Goal: Navigation & Orientation: Find specific page/section

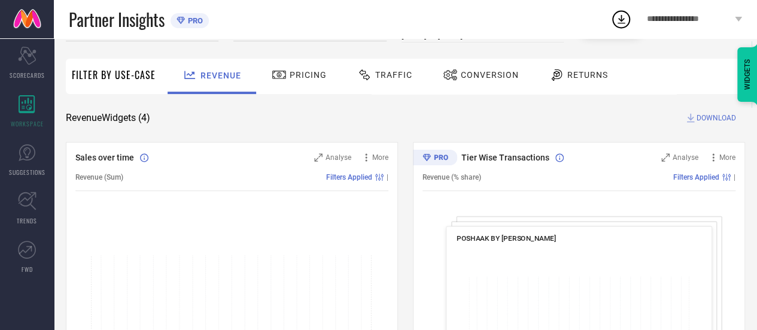
scroll to position [62, 0]
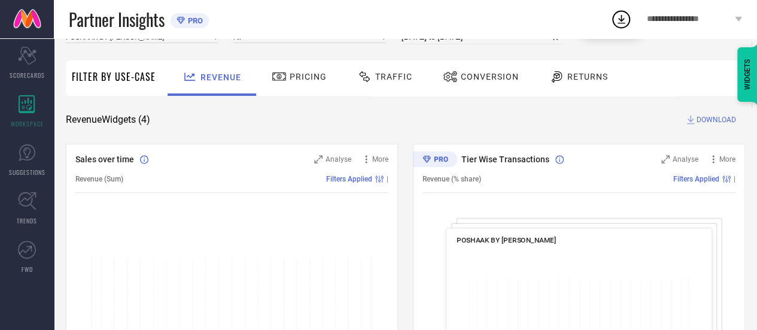
click at [287, 81] on div at bounding box center [281, 76] width 18 height 14
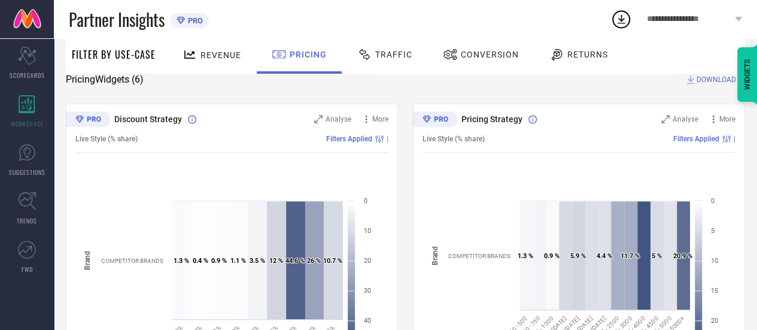
scroll to position [0, 0]
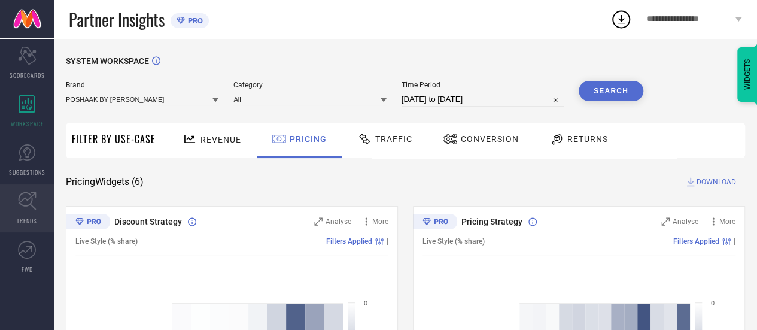
click at [39, 196] on link "TRENDS" at bounding box center [27, 208] width 54 height 48
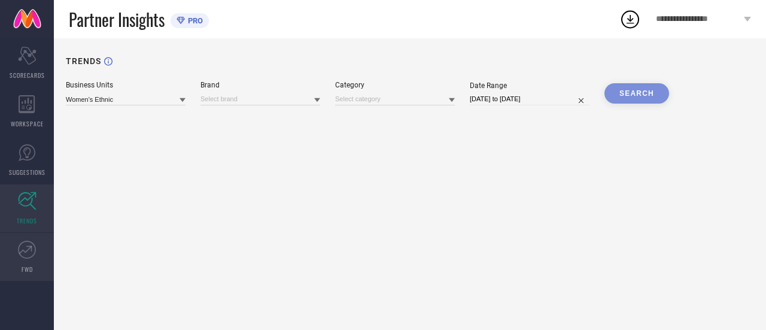
click at [19, 257] on icon at bounding box center [27, 250] width 18 height 18
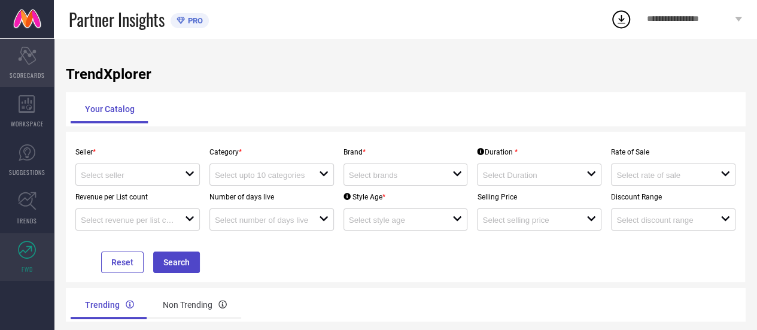
click at [34, 56] on icon "Scorecard" at bounding box center [27, 56] width 19 height 18
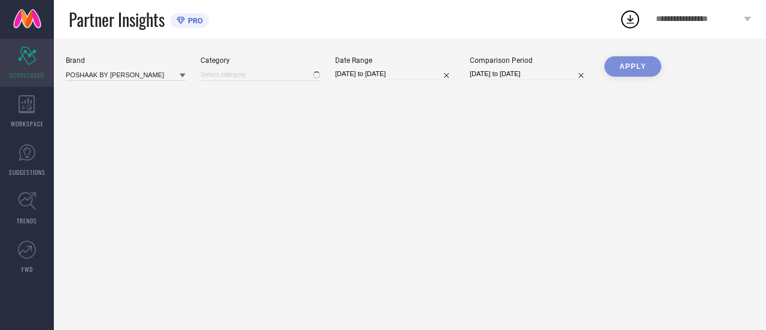
type input "All"
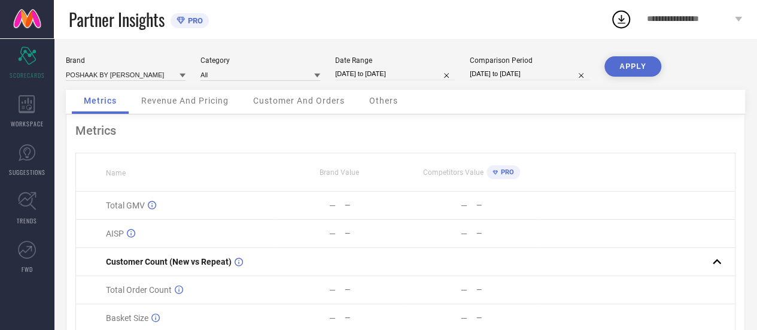
click at [495, 172] on icon at bounding box center [494, 171] width 5 height 5
click at [197, 25] on span "PRO" at bounding box center [194, 20] width 18 height 9
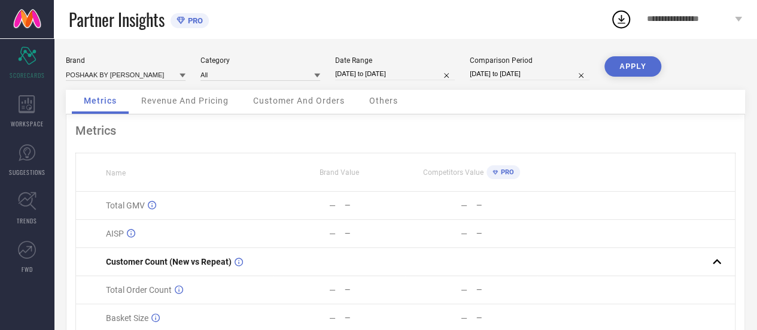
click at [663, 21] on span "**********" at bounding box center [689, 19] width 85 height 10
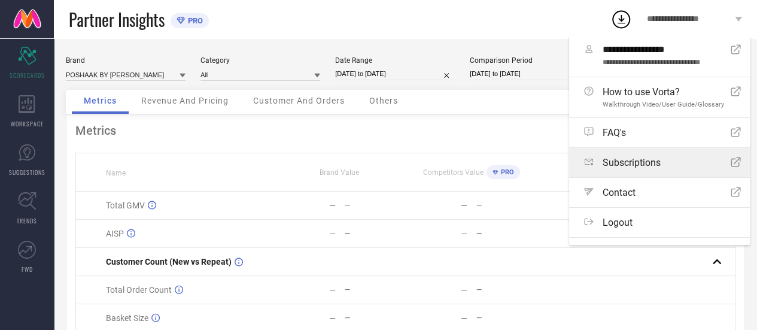
click at [668, 150] on link "Subscriptions Open Icon" at bounding box center [659, 162] width 181 height 29
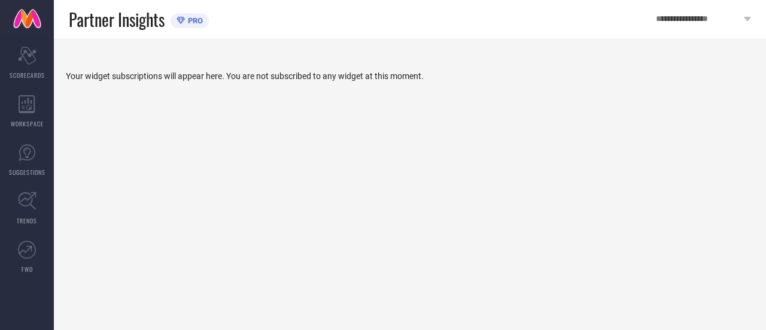
click at [195, 27] on div "PRO" at bounding box center [187, 20] width 32 height 15
click at [747, 20] on icon at bounding box center [747, 19] width 7 height 5
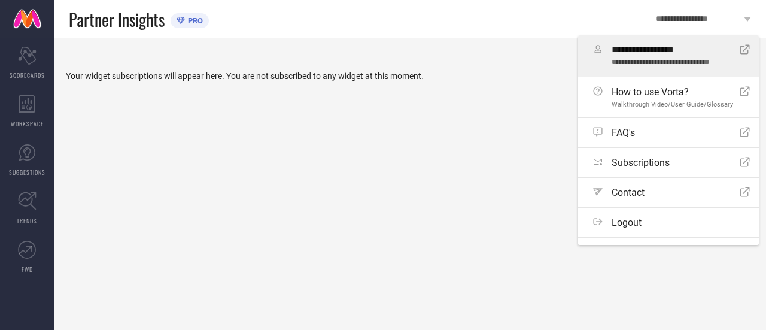
click at [702, 64] on span "**********" at bounding box center [670, 63] width 119 height 9
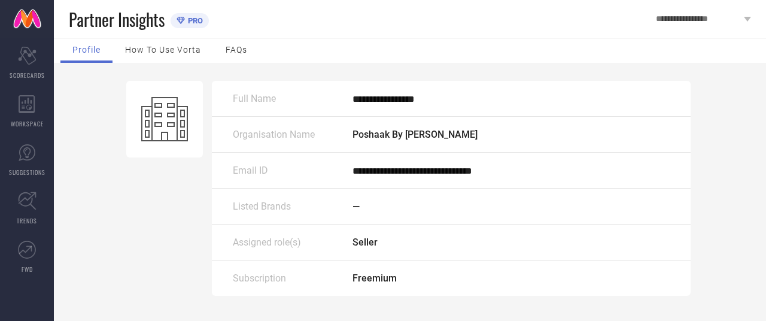
click at [217, 53] on div "FAQs" at bounding box center [236, 51] width 45 height 24
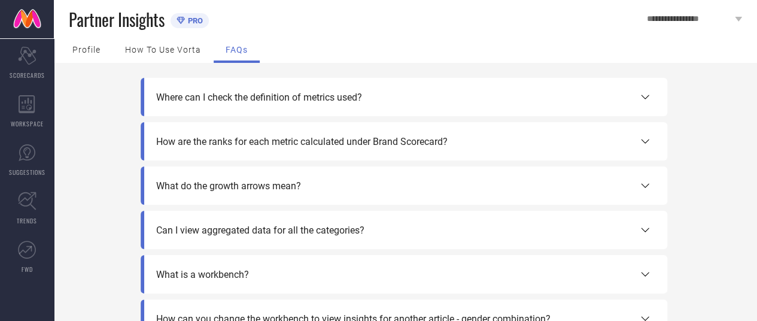
click at [90, 51] on span "Profile" at bounding box center [86, 50] width 28 height 10
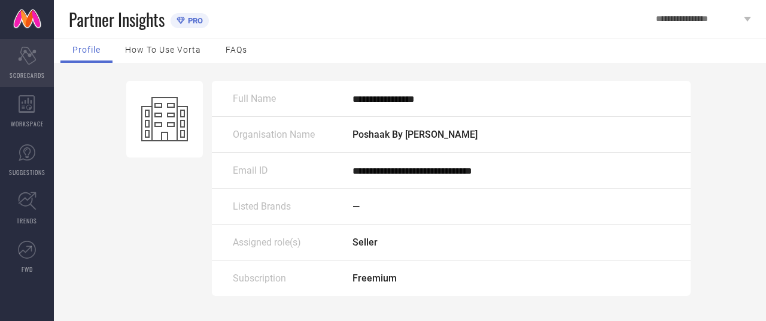
click at [25, 45] on div "Scorecard SCORECARDS" at bounding box center [27, 63] width 54 height 48
